Goal: Check status: Check status

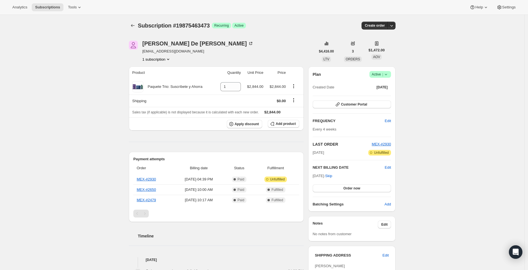
click at [162, 58] on button "1 subscription" at bounding box center [156, 59] width 29 height 6
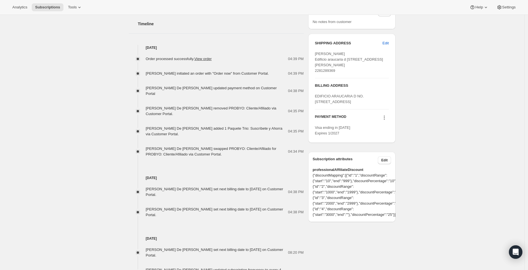
scroll to position [213, 0]
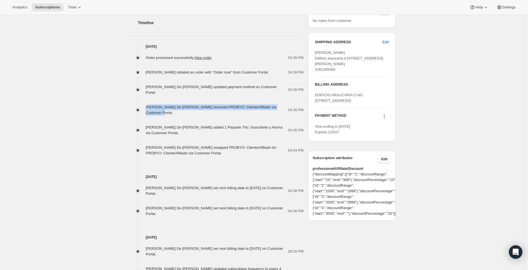
drag, startPoint x: 149, startPoint y: 107, endPoint x: 171, endPoint y: 114, distance: 23.1
click at [171, 114] on div "[PERSON_NAME] De [PERSON_NAME] removed PROBYO: Cliente/Afiliado via Customer Po…" at bounding box center [217, 109] width 142 height 11
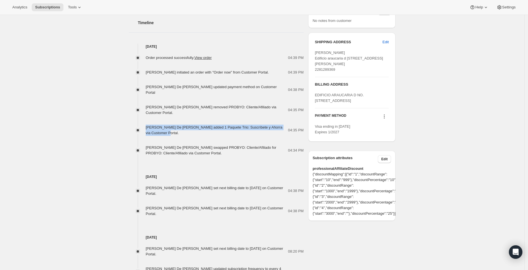
drag, startPoint x: 179, startPoint y: 135, endPoint x: 146, endPoint y: 129, distance: 33.6
click at [146, 129] on div "[PERSON_NAME] De [PERSON_NAME] added 1 Paquete Trio: Suscríbete y Ahorra via Cu…" at bounding box center [216, 130] width 175 height 11
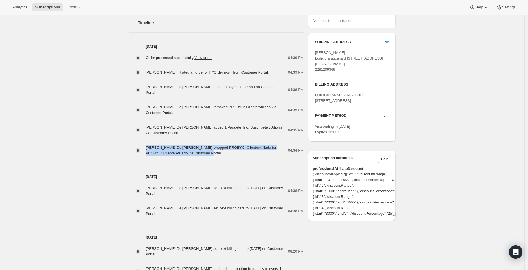
drag, startPoint x: 213, startPoint y: 155, endPoint x: 147, endPoint y: 149, distance: 66.7
click at [147, 149] on div "[PERSON_NAME] De [PERSON_NAME] swapped PROBYO: Cliente/Afiliado for PROBYO: Cli…" at bounding box center [217, 150] width 142 height 11
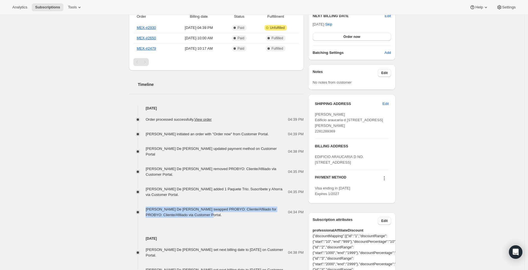
scroll to position [0, 0]
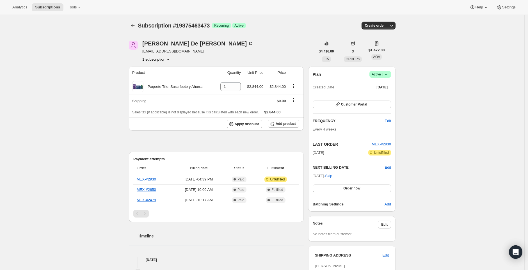
click at [192, 43] on div "[PERSON_NAME] De [PERSON_NAME]" at bounding box center [197, 44] width 111 height 6
click at [148, 178] on link "MEX-#2930" at bounding box center [146, 179] width 19 height 4
